Goal: Find specific page/section: Find specific page/section

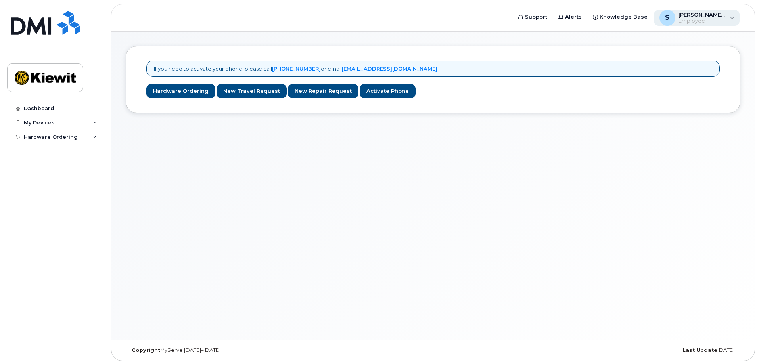
click at [727, 17] on div "S Samantha.Vang Employee" at bounding box center [697, 18] width 86 height 16
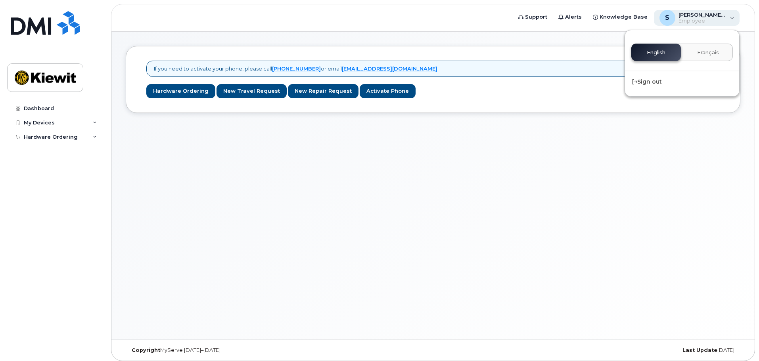
click at [727, 17] on div "S Samantha.Vang Employee" at bounding box center [697, 18] width 86 height 16
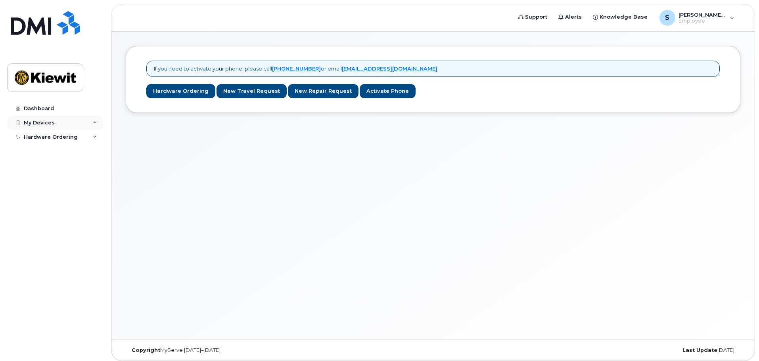
click at [41, 120] on div "My Devices" at bounding box center [39, 123] width 31 height 6
click at [41, 112] on link "Dashboard" at bounding box center [55, 109] width 96 height 14
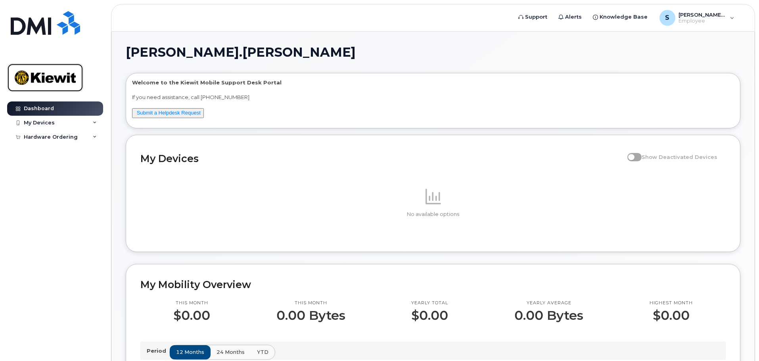
click at [26, 75] on img at bounding box center [45, 77] width 61 height 23
